Goal: Task Accomplishment & Management: Manage account settings

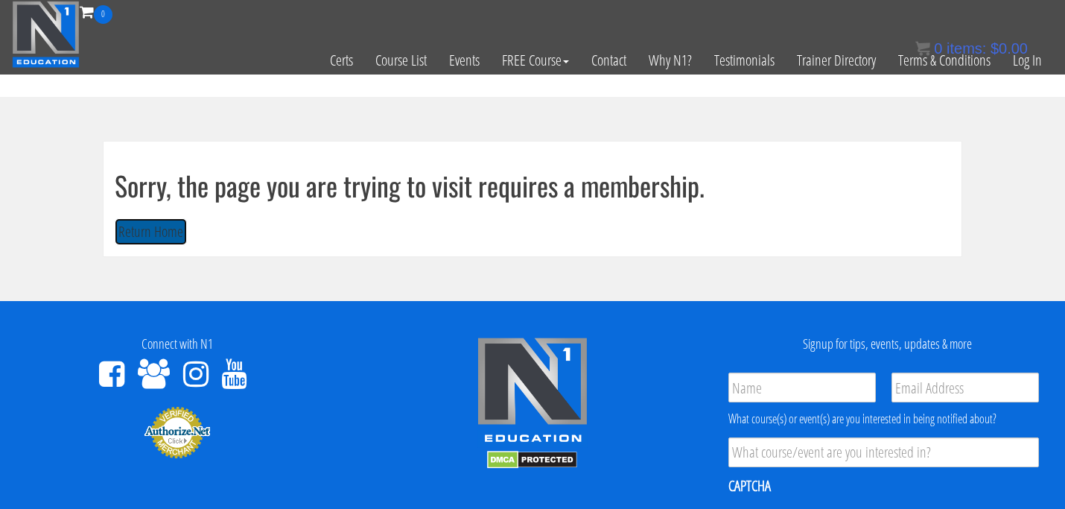
click at [162, 242] on button "Return Home" at bounding box center [151, 232] width 72 height 28
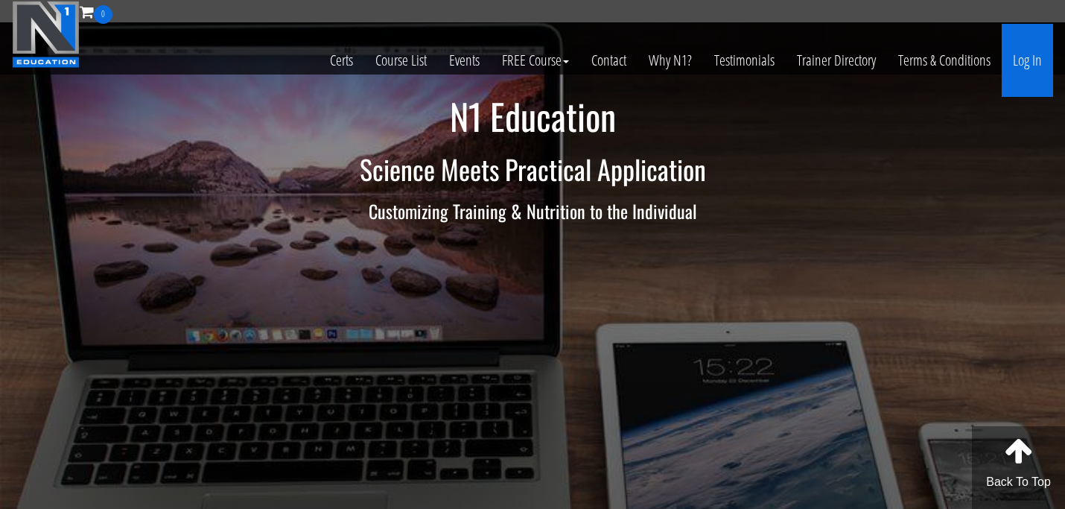
click at [1032, 65] on link "Log In" at bounding box center [1027, 60] width 51 height 73
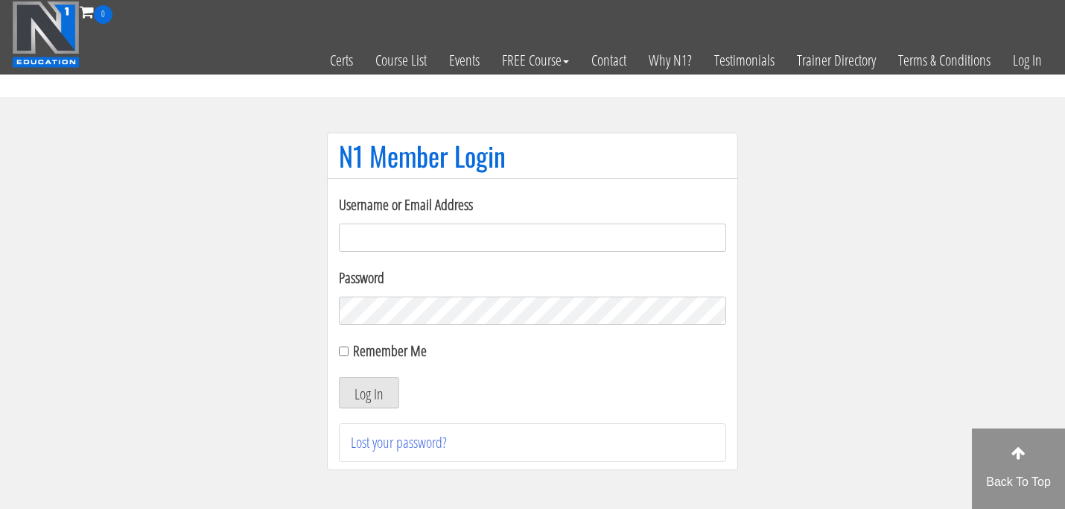
click at [411, 236] on input "Username or Email Address" at bounding box center [532, 237] width 387 height 28
type input "hlaine"
click at [377, 393] on button "Log In" at bounding box center [369, 392] width 60 height 31
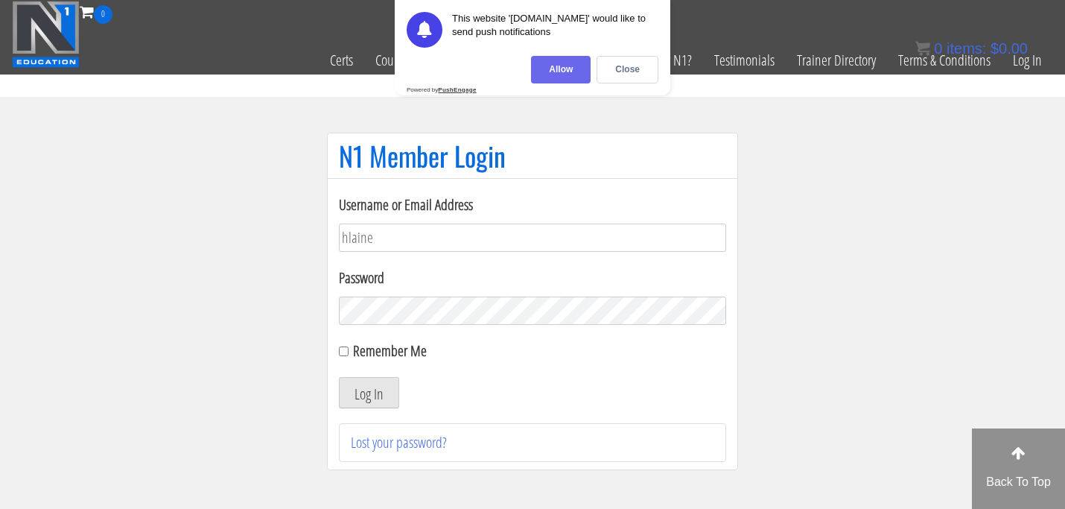
click at [573, 64] on div "Allow" at bounding box center [561, 70] width 60 height 28
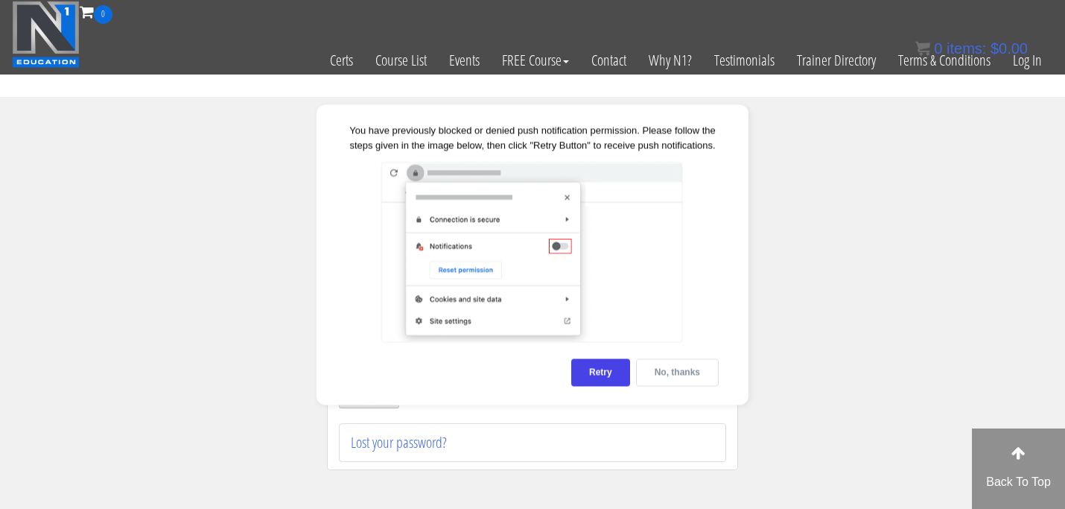
click at [658, 366] on div "No, thanks" at bounding box center [677, 372] width 83 height 28
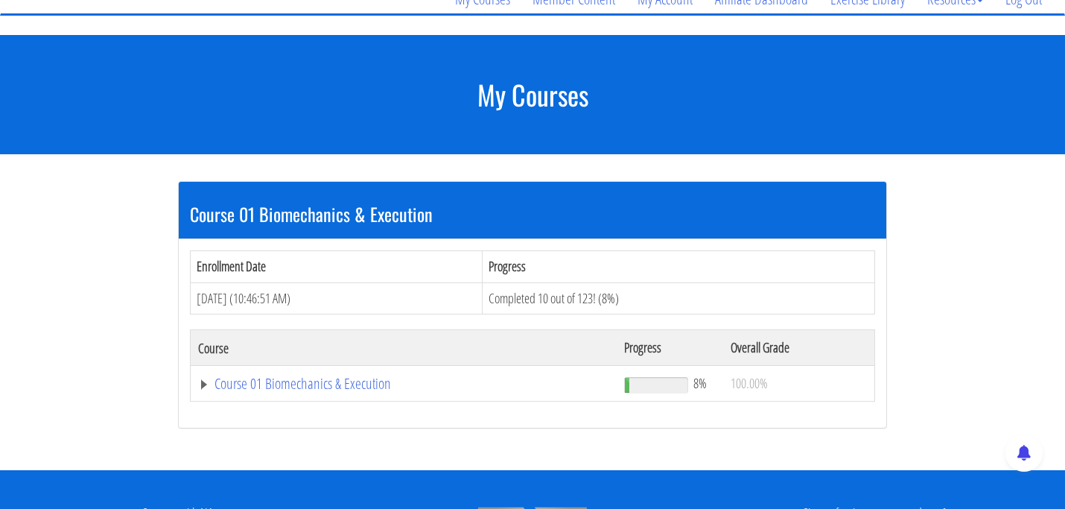
scroll to position [150, 0]
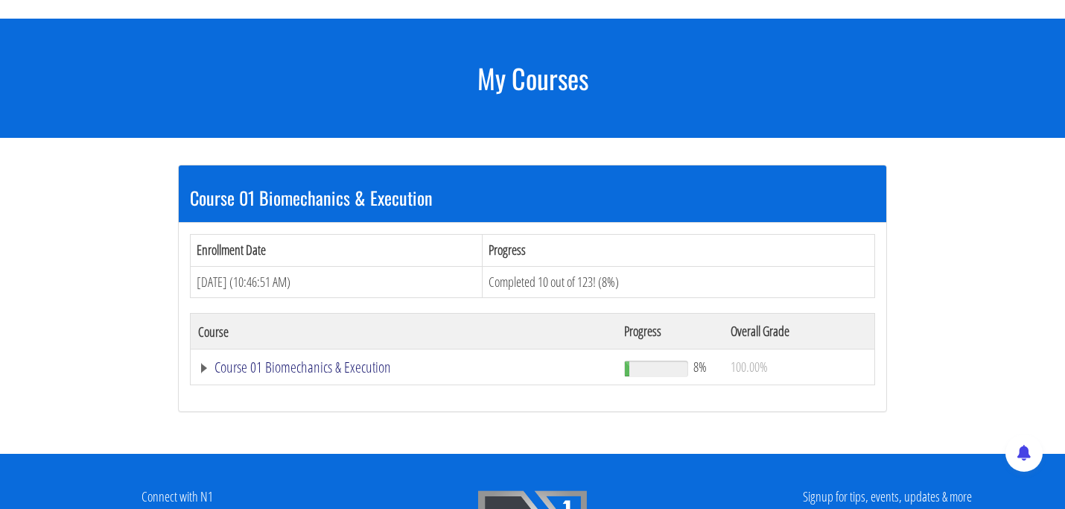
click at [339, 370] on link "Course 01 Biomechanics & Execution" at bounding box center [403, 367] width 411 height 15
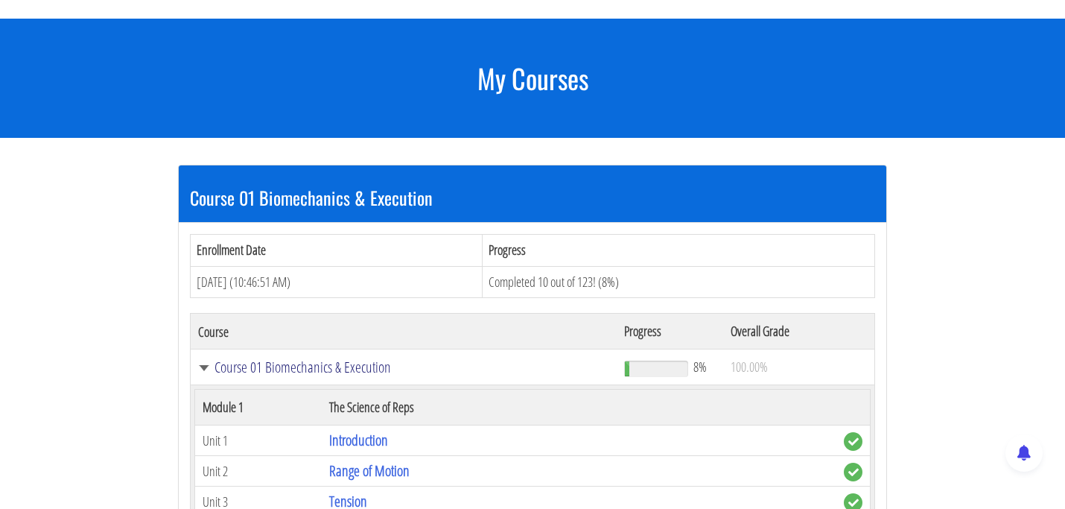
scroll to position [152, 0]
